Goal: Register for event/course

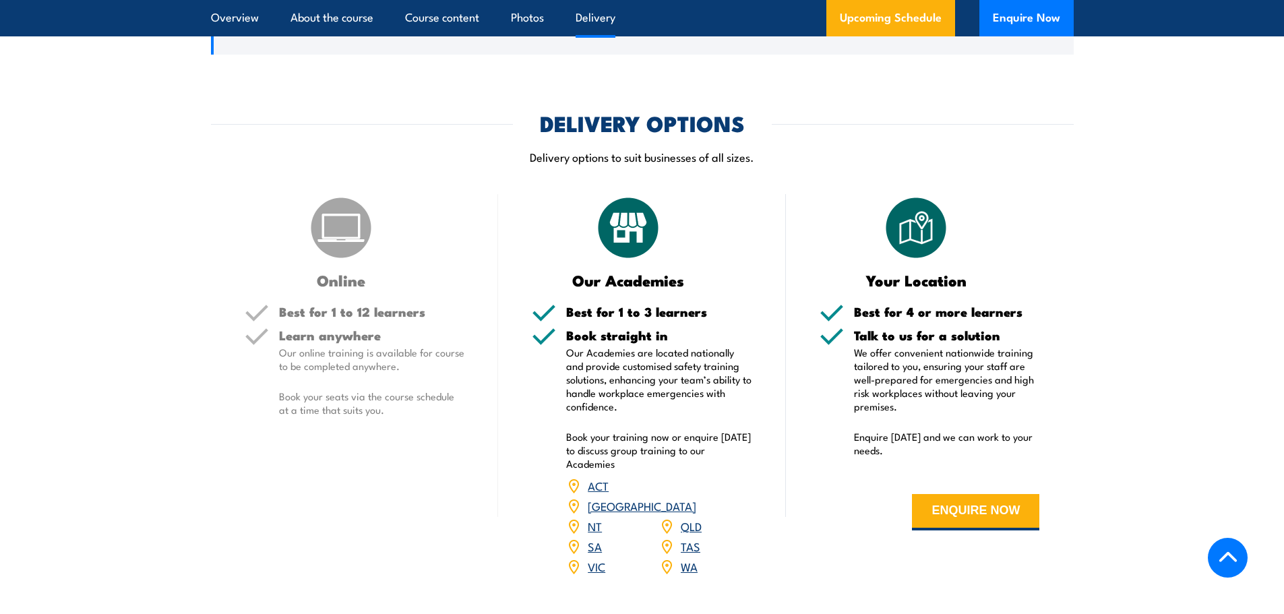
scroll to position [1955, 0]
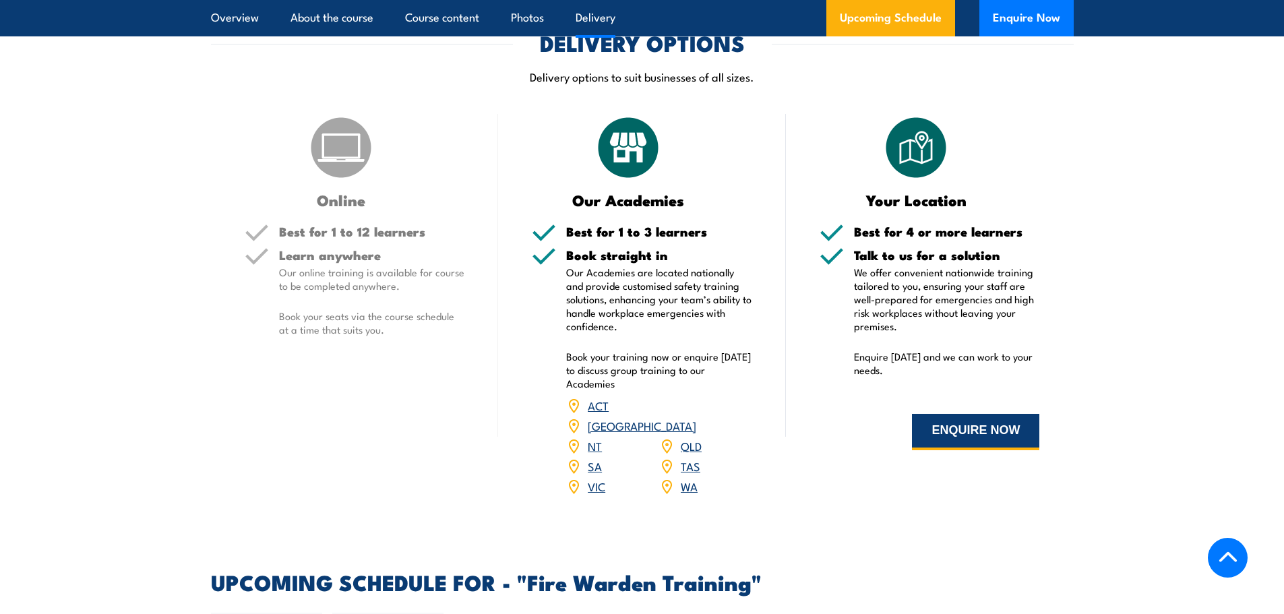
click at [994, 417] on button "ENQUIRE NOW" at bounding box center [975, 432] width 127 height 36
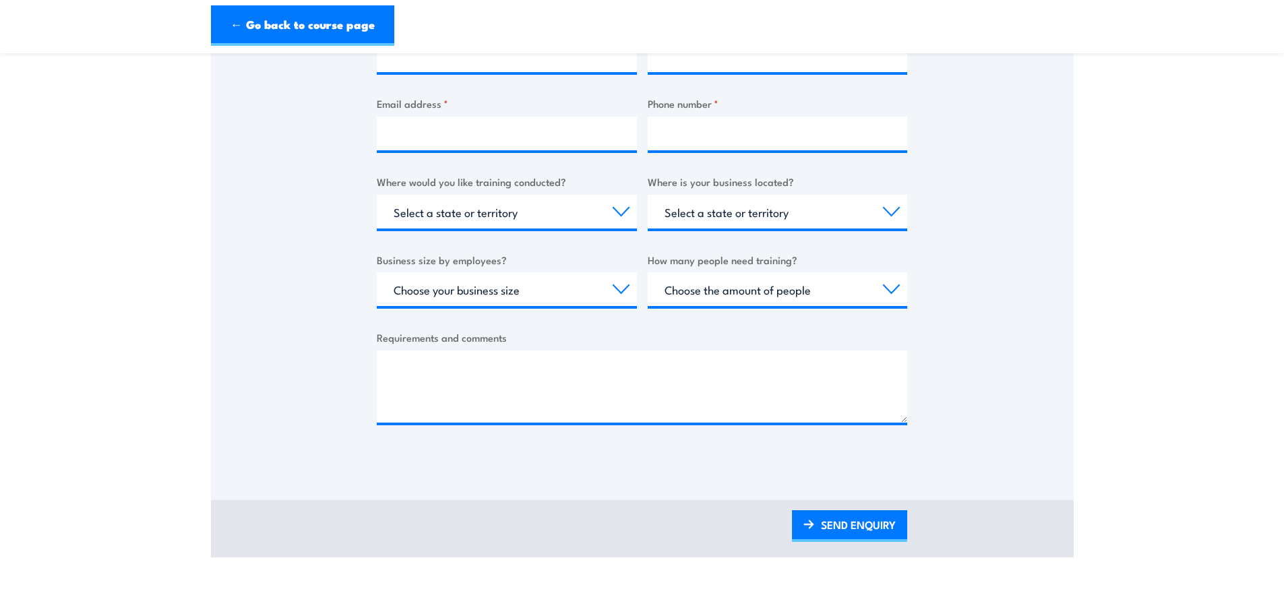
scroll to position [404, 0]
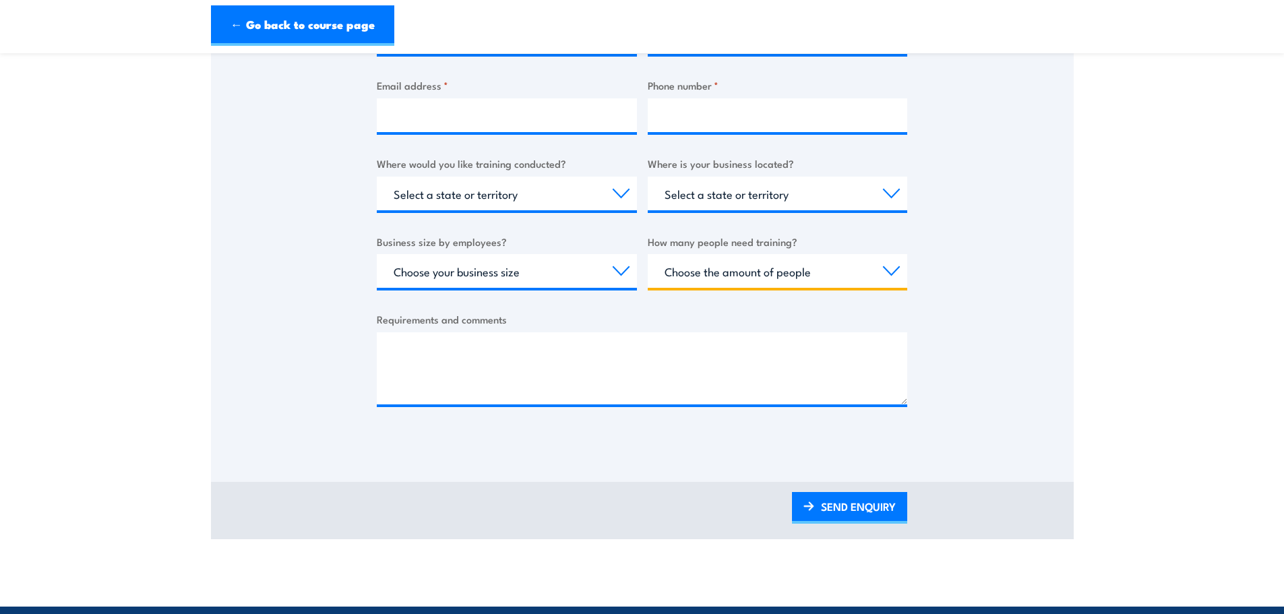
click at [837, 281] on select "Choose the amount of people 1 to 4 5 to 19 20+" at bounding box center [778, 271] width 260 height 34
click at [931, 245] on div "Thank you for your interest in this course. Speak to our sales team for tailore…" at bounding box center [642, 107] width 863 height 673
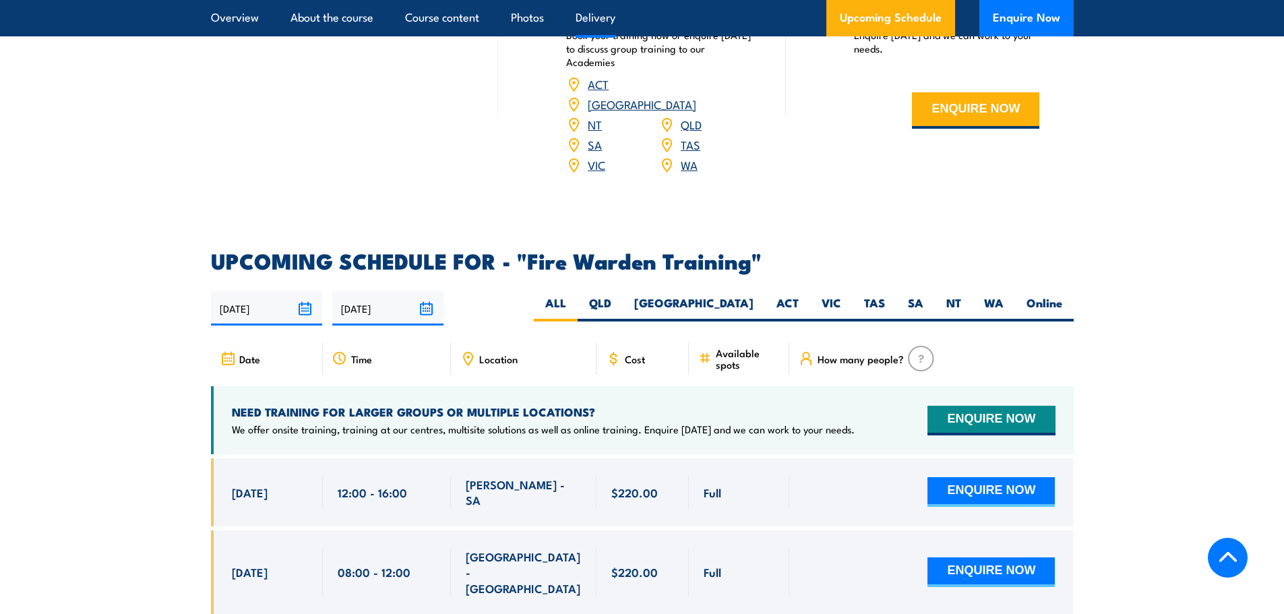
scroll to position [2292, 0]
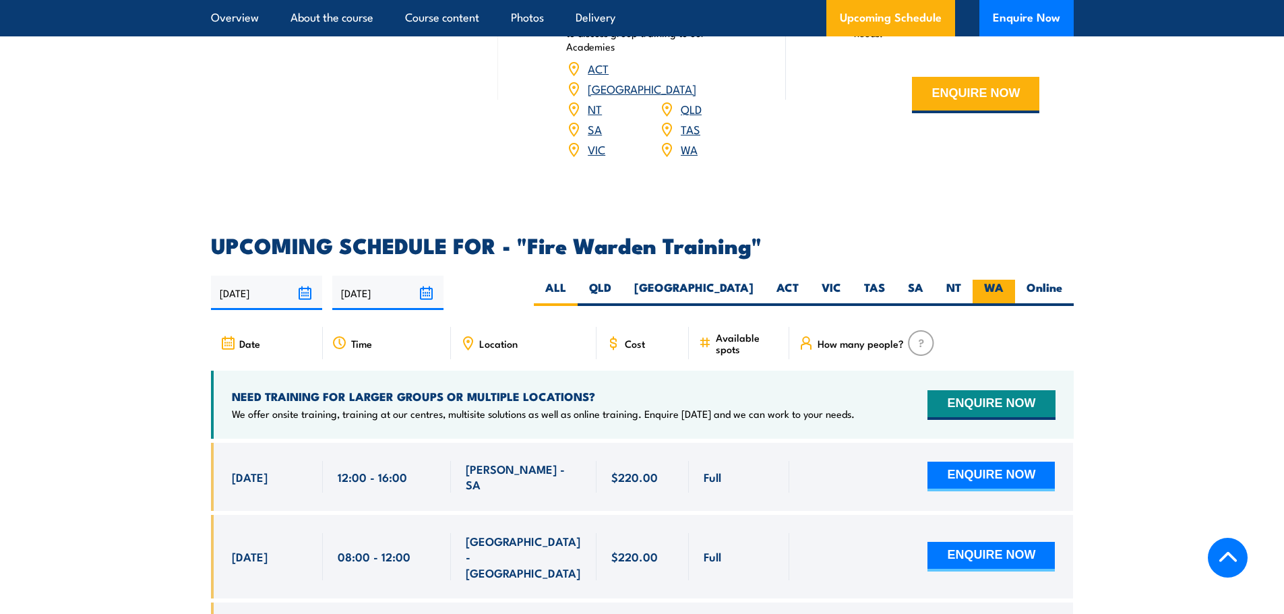
click at [981, 280] on label "WA" at bounding box center [994, 293] width 42 height 26
click at [1004, 280] on input "WA" at bounding box center [1008, 284] width 9 height 9
radio input "true"
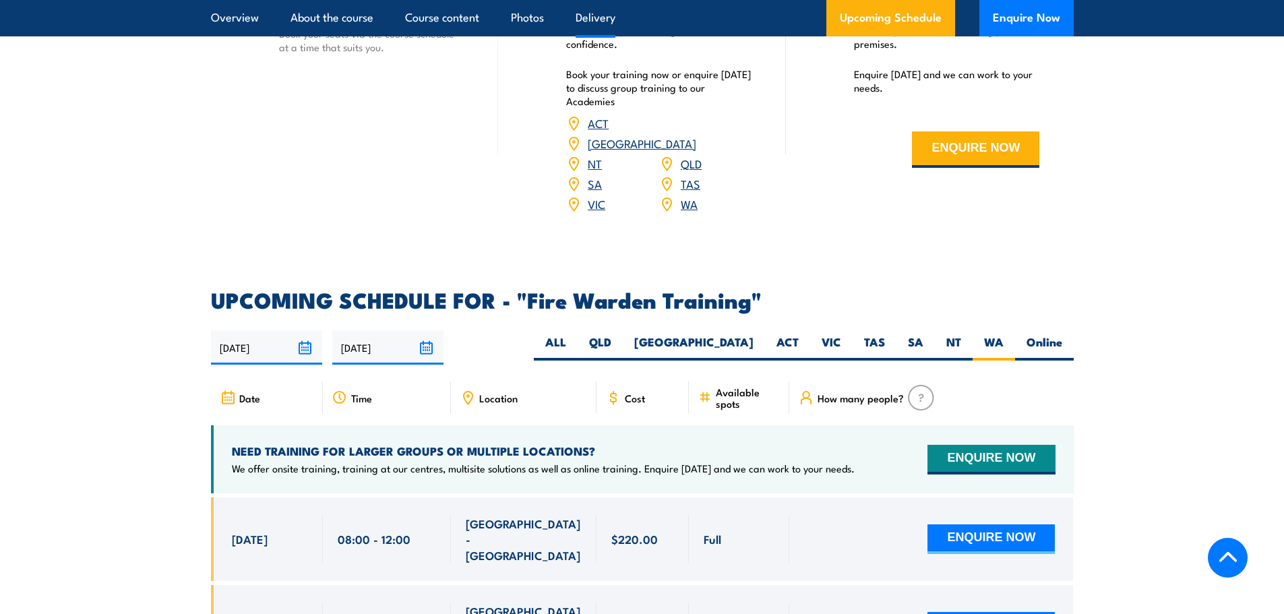
scroll to position [1833, 0]
